Goal: Task Accomplishment & Management: Use online tool/utility

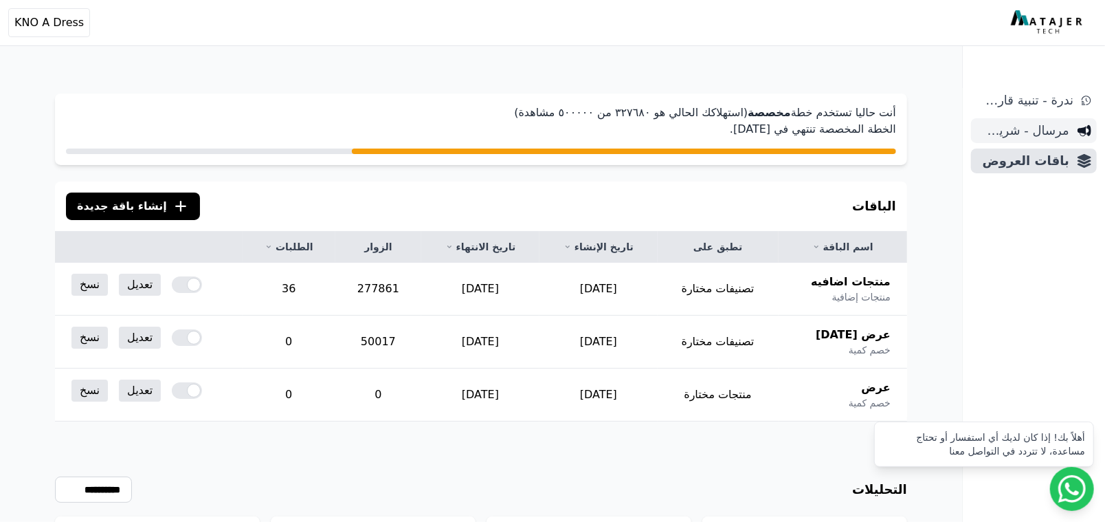
click at [1020, 133] on span "مرسال - شريط دعاية" at bounding box center [1023, 130] width 93 height 19
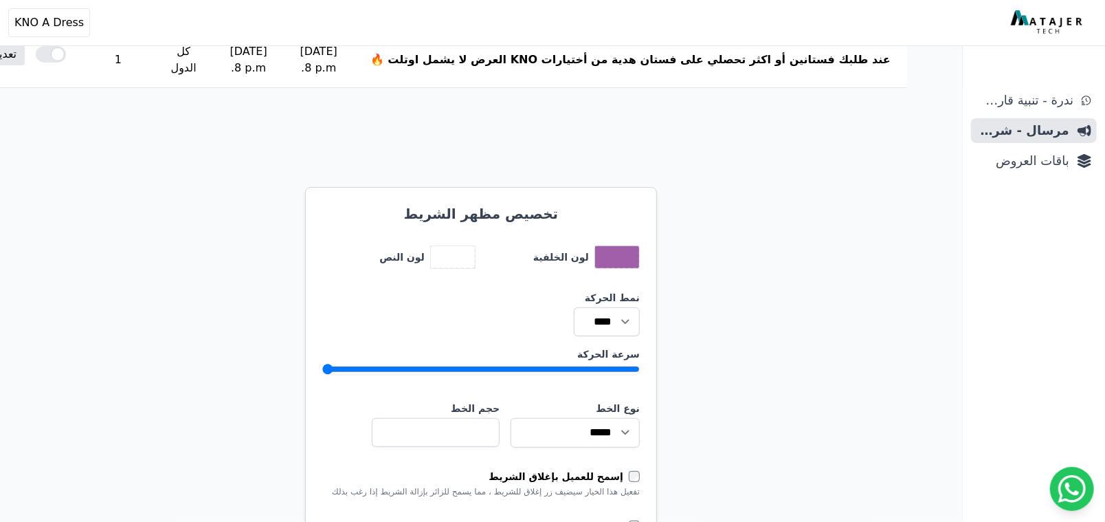
scroll to position [516, 0]
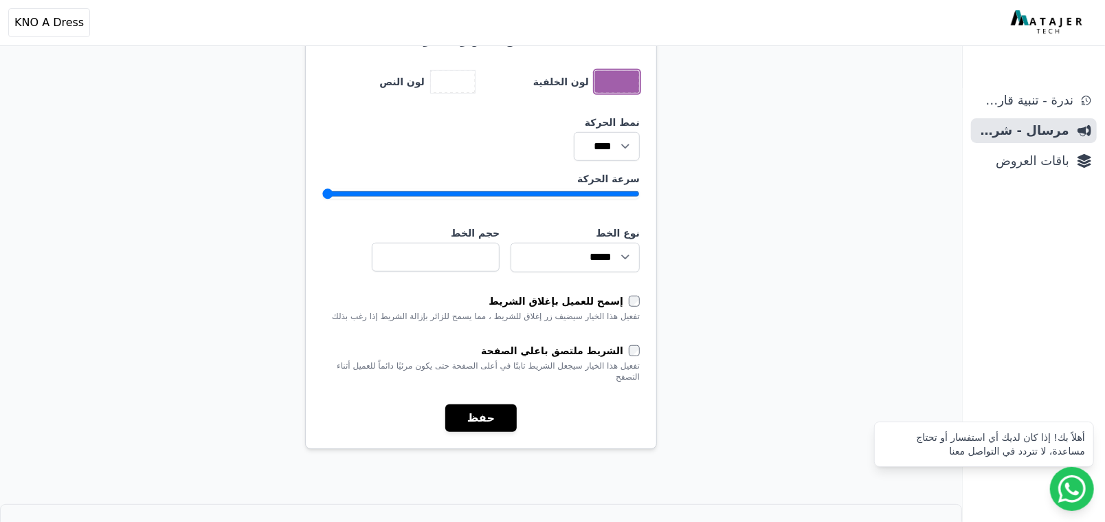
click at [617, 93] on button "toggle color picker dialog" at bounding box center [617, 82] width 44 height 22
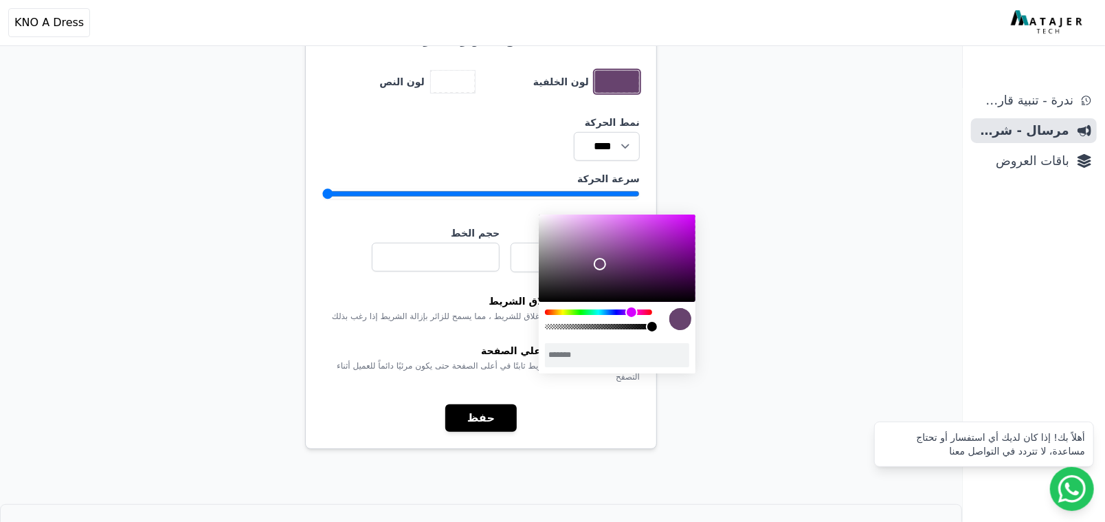
drag, startPoint x: 605, startPoint y: 252, endPoint x: 600, endPoint y: 264, distance: 13.3
click at [600, 264] on div "color picker dialog" at bounding box center [600, 264] width 12 height 12
type input "*******"
drag, startPoint x: 602, startPoint y: 275, endPoint x: 616, endPoint y: 261, distance: 19.4
click at [616, 261] on div "color picker dialog" at bounding box center [617, 257] width 157 height 87
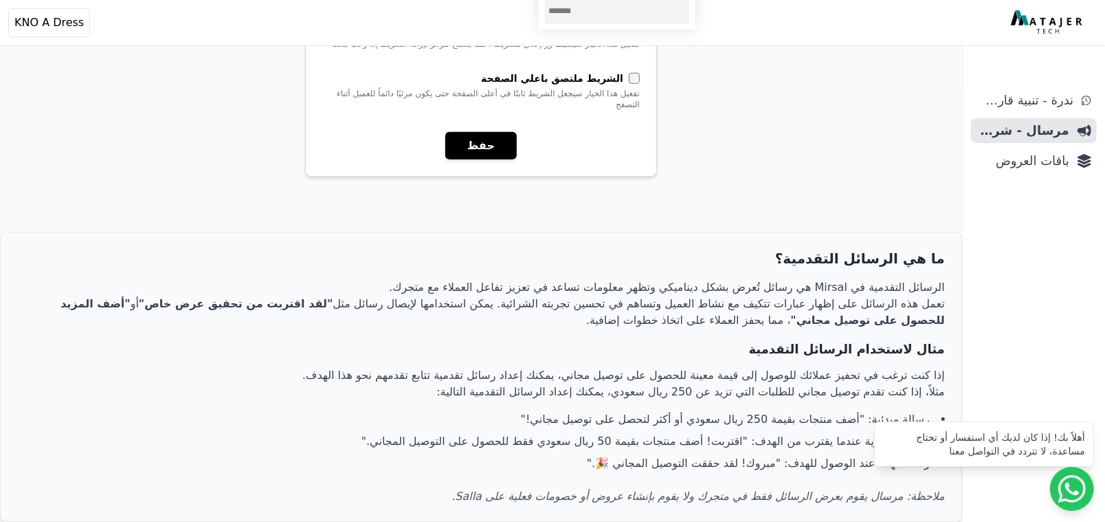
scroll to position [859, 0]
click at [477, 159] on button "حفظ" at bounding box center [480, 145] width 71 height 27
